Goal: Navigation & Orientation: Understand site structure

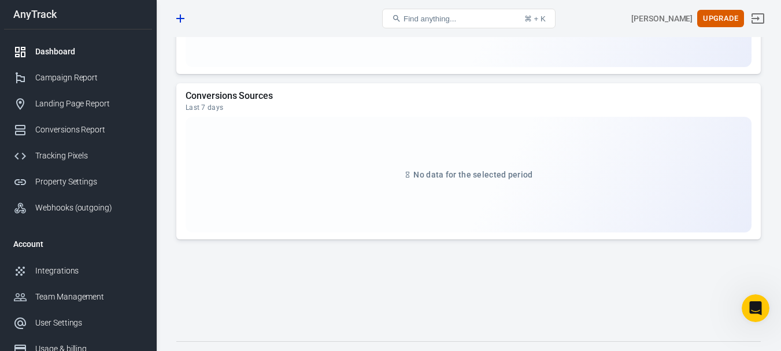
scroll to position [1319, 0]
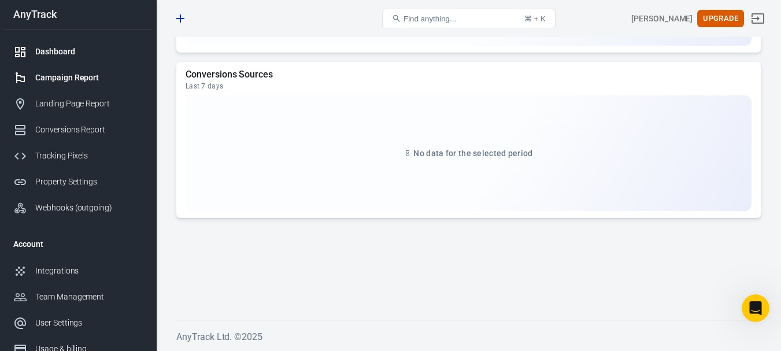
click at [32, 76] on div at bounding box center [24, 78] width 22 height 14
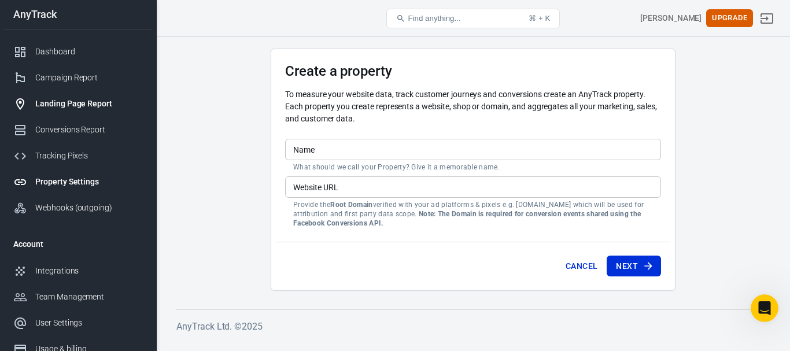
click at [68, 97] on link "Landing Page Report" at bounding box center [78, 104] width 148 height 26
click at [96, 132] on div "Conversions Report" at bounding box center [89, 130] width 108 height 12
click at [88, 97] on link "Landing Page Report" at bounding box center [78, 104] width 148 height 26
click at [68, 173] on link "Property Settings" at bounding box center [78, 182] width 148 height 26
click at [80, 202] on div "Webhooks (outgoing)" at bounding box center [89, 208] width 108 height 12
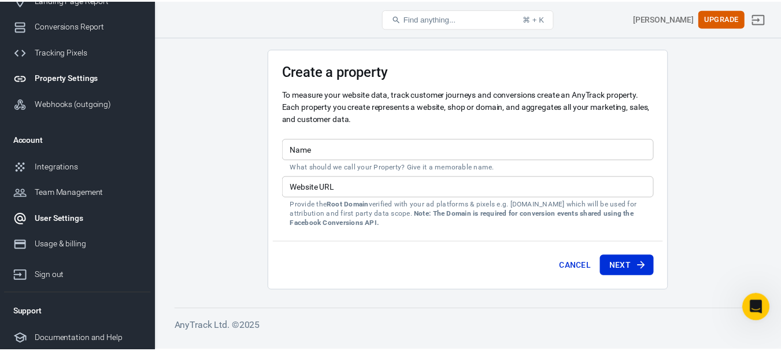
scroll to position [105, 0]
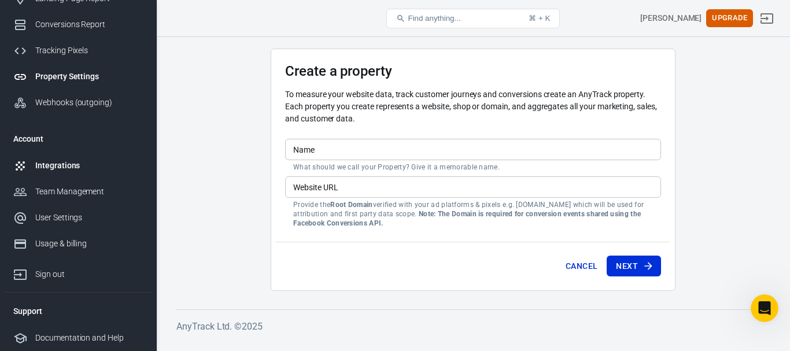
click at [66, 168] on div "Integrations" at bounding box center [89, 166] width 108 height 12
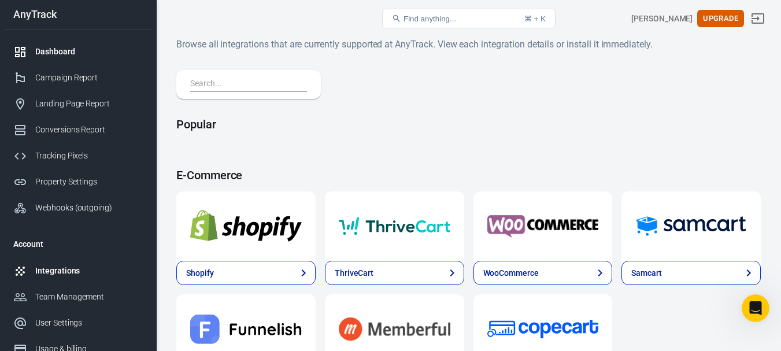
click at [88, 57] on div "Dashboard" at bounding box center [89, 52] width 108 height 12
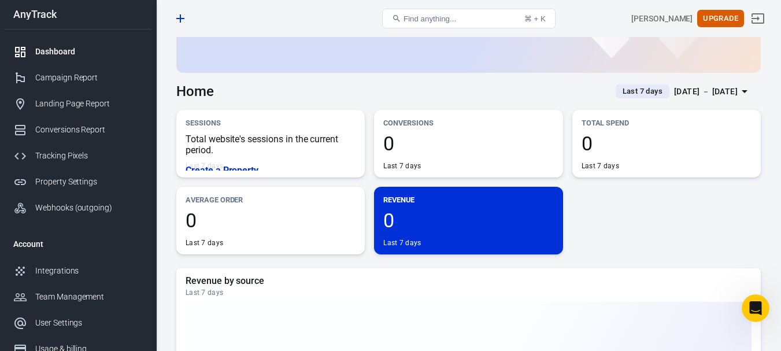
scroll to position [116, 0]
